Goal: Information Seeking & Learning: Learn about a topic

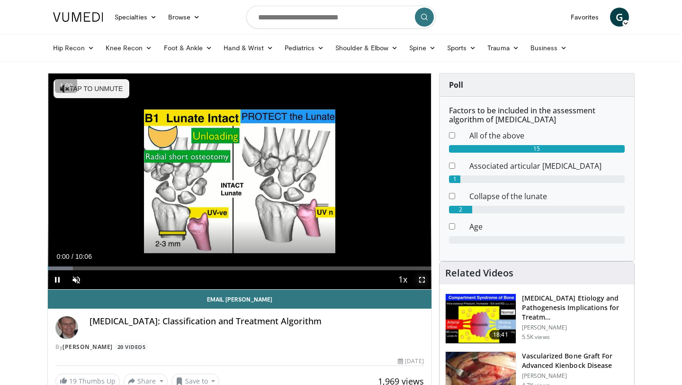
click at [422, 277] on span "Video Player" at bounding box center [422, 279] width 19 height 19
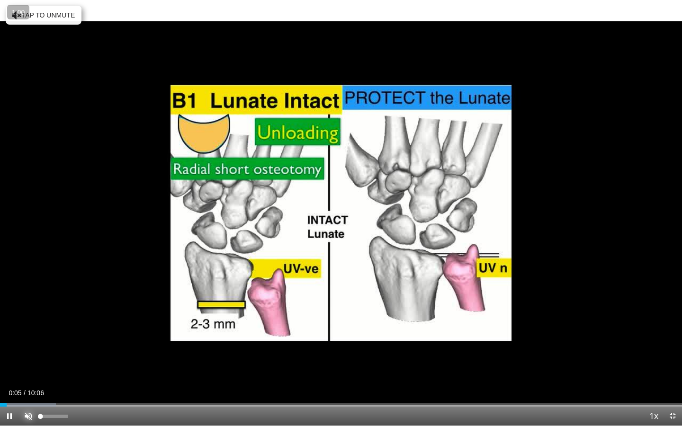
click at [25, 384] on span "Video Player" at bounding box center [28, 416] width 19 height 19
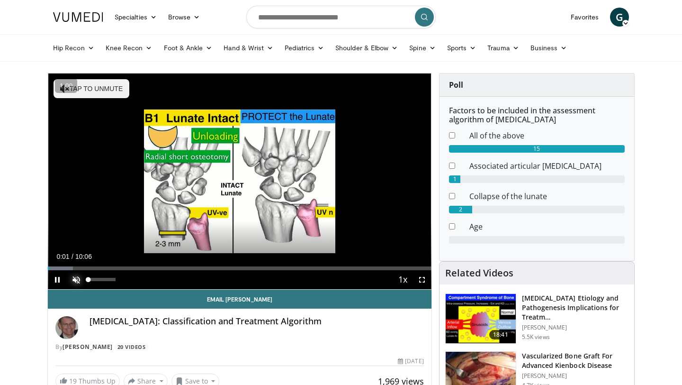
click at [82, 282] on span "Video Player" at bounding box center [76, 279] width 19 height 19
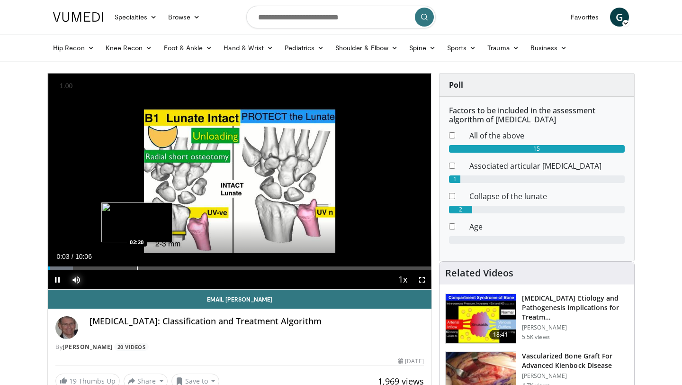
click at [137, 267] on div "Progress Bar" at bounding box center [137, 268] width 1 height 4
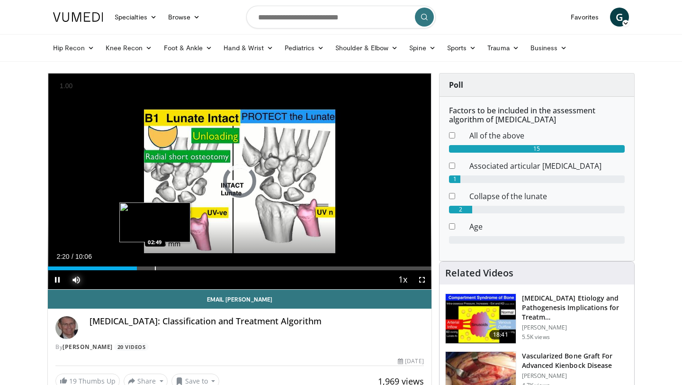
click at [156, 267] on div "Progress Bar" at bounding box center [155, 268] width 1 height 4
click at [174, 265] on div "Loaded : 31.27% 02:51 03:19" at bounding box center [240, 265] width 384 height 9
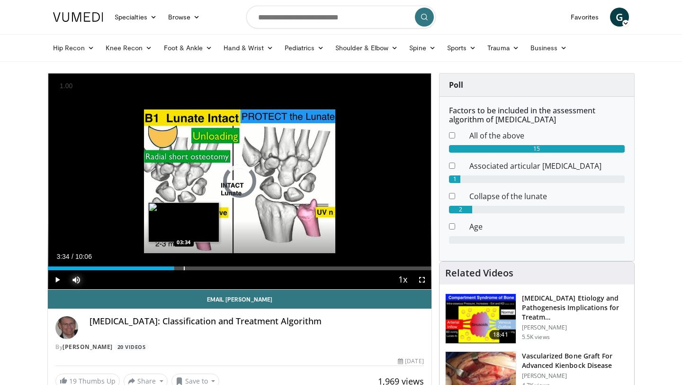
click at [183, 265] on div "Loaded : 32.97% 03:34 03:34" at bounding box center [240, 265] width 384 height 9
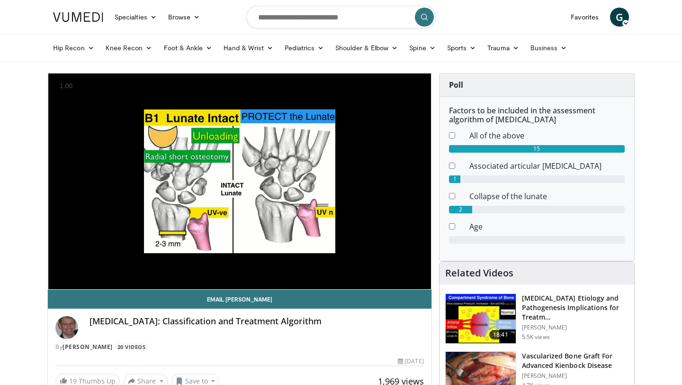
click at [199, 262] on div "Loaded : 37.85% 03:35 03:34" at bounding box center [240, 265] width 384 height 9
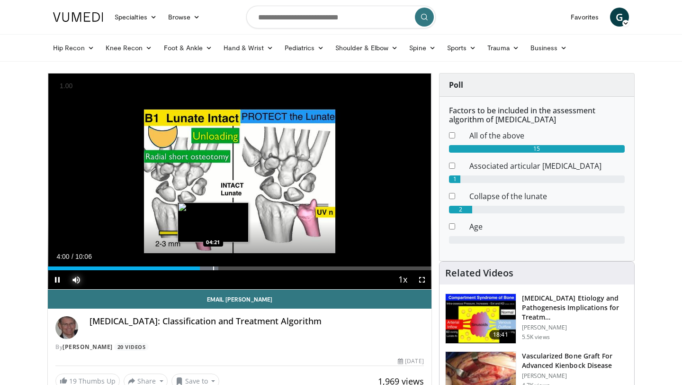
click at [213, 265] on div "Loaded : 44.52% 04:00 04:21" at bounding box center [240, 265] width 384 height 9
click at [227, 267] on div "Progress Bar" at bounding box center [226, 268] width 1 height 4
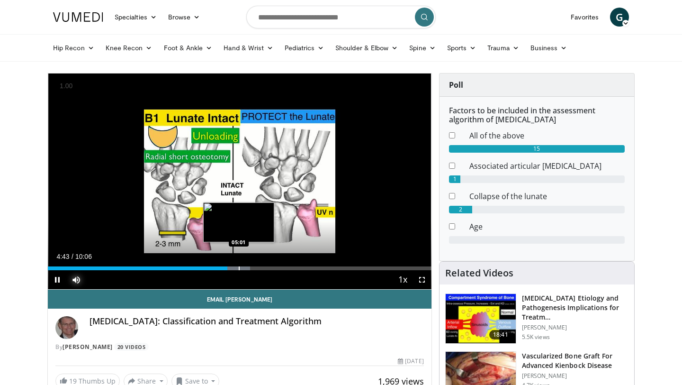
click at [239, 267] on div "Progress Bar" at bounding box center [239, 268] width 1 height 4
click at [250, 267] on div "Progress Bar" at bounding box center [250, 268] width 1 height 4
click at [258, 267] on div "Progress Bar" at bounding box center [257, 268] width 1 height 4
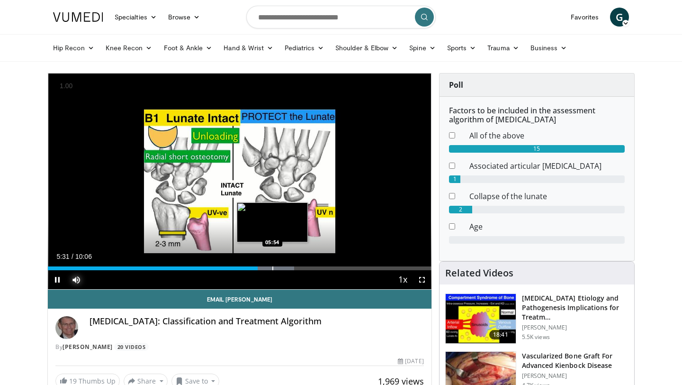
click at [273, 267] on div "Progress Bar" at bounding box center [272, 268] width 1 height 4
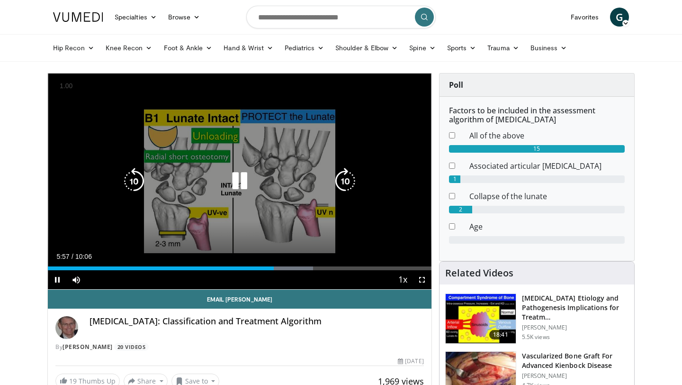
click at [245, 178] on icon "Video Player" at bounding box center [239, 181] width 27 height 27
